Goal: Navigation & Orientation: Find specific page/section

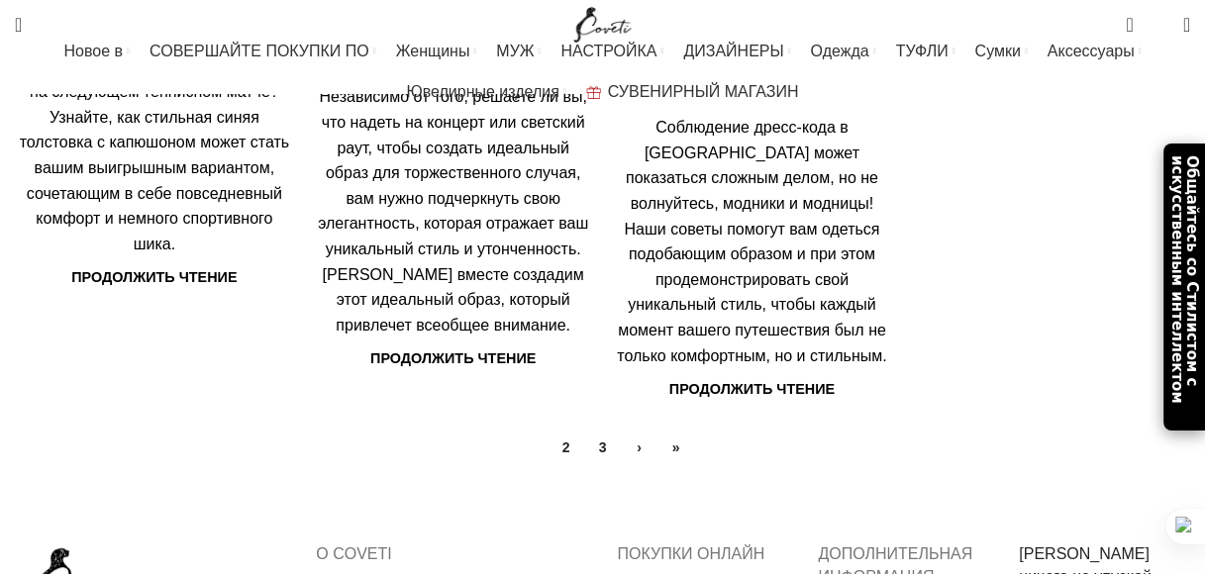
scroll to position [693, 0]
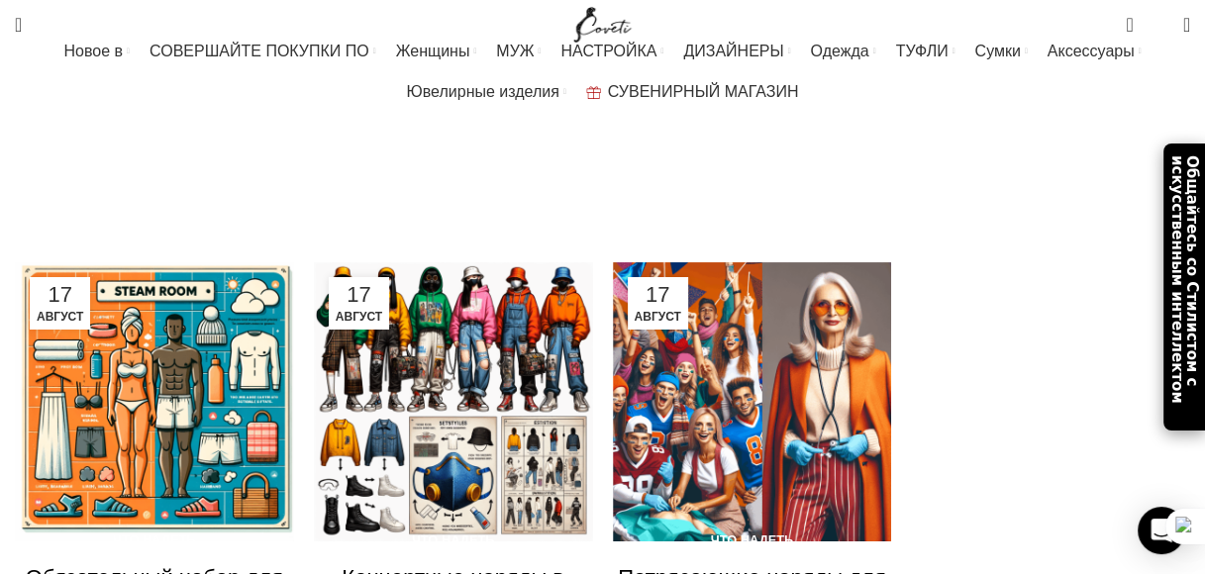
click at [586, 182] on ya-tr-span "Блог" at bounding box center [588, 190] width 35 height 17
